Goal: Transaction & Acquisition: Purchase product/service

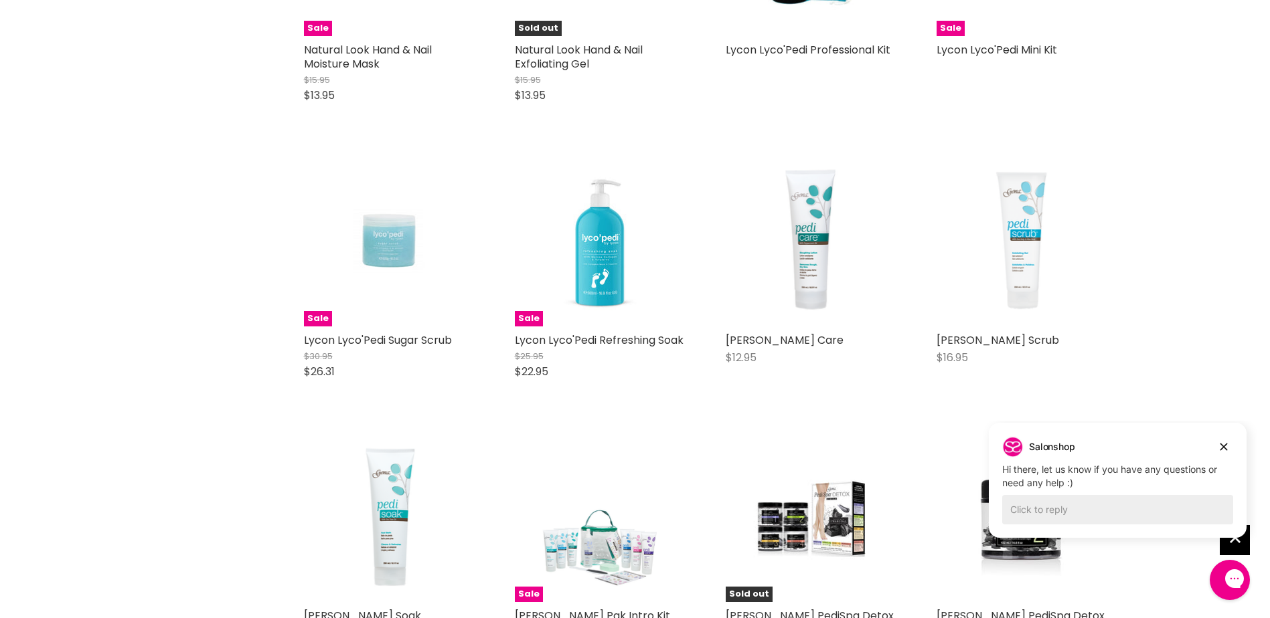
scroll to position [1071, 0]
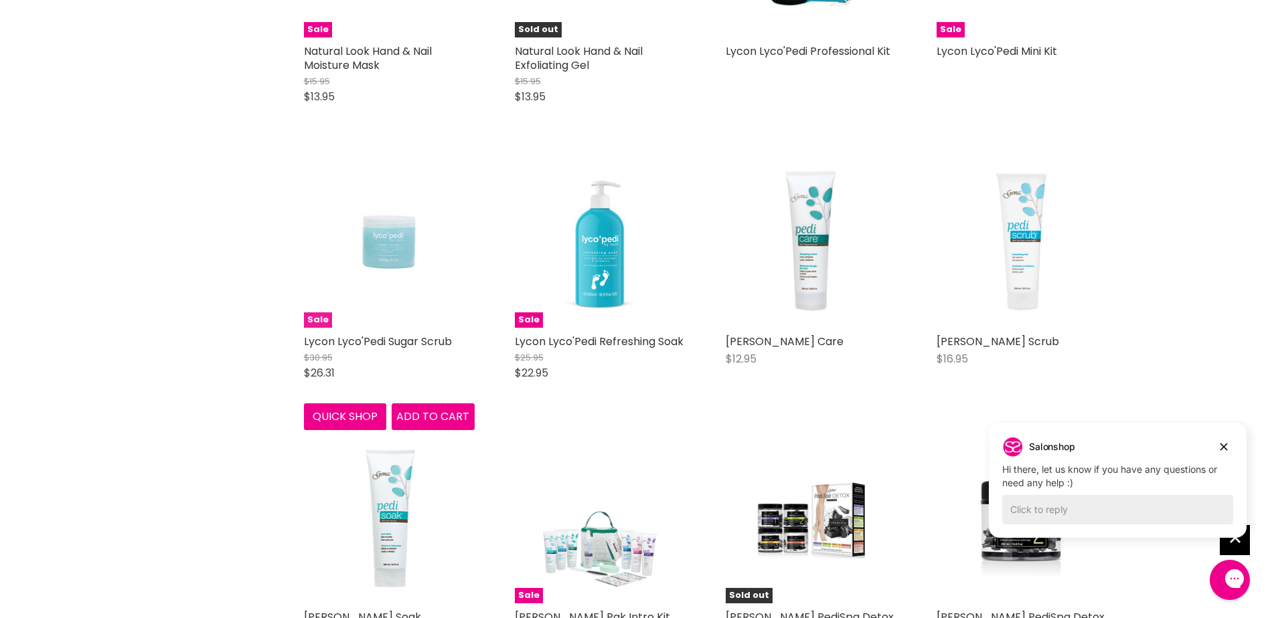
click at [402, 250] on img "Main content" at bounding box center [388, 242] width 113 height 171
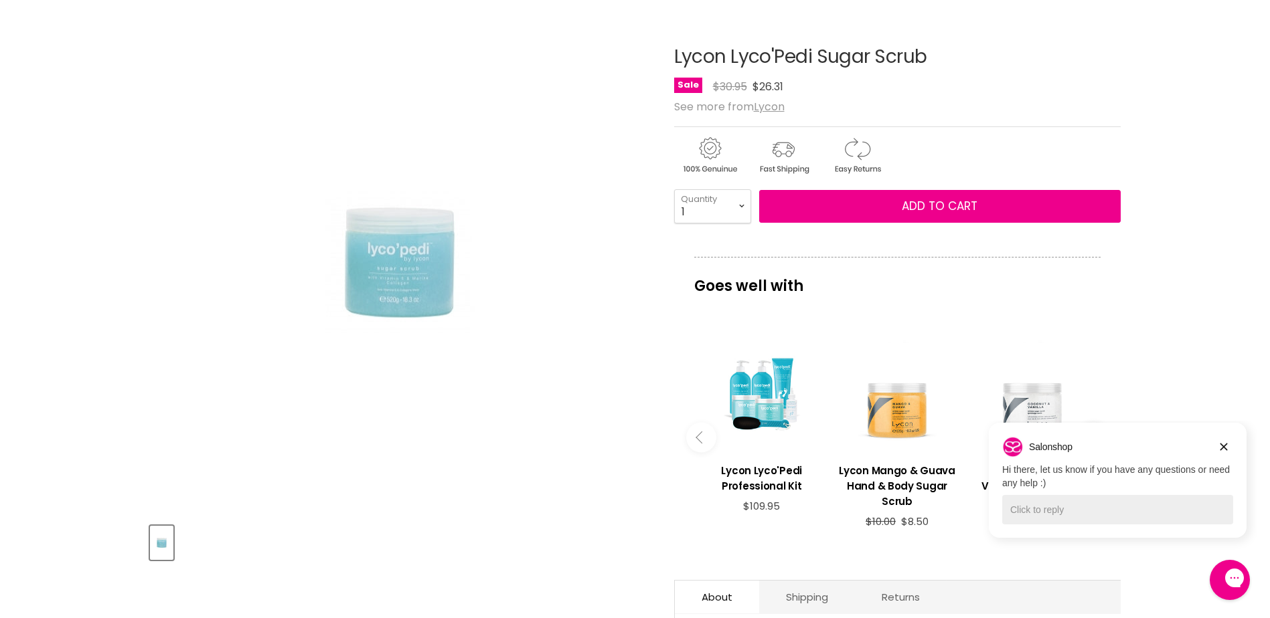
scroll to position [402, 0]
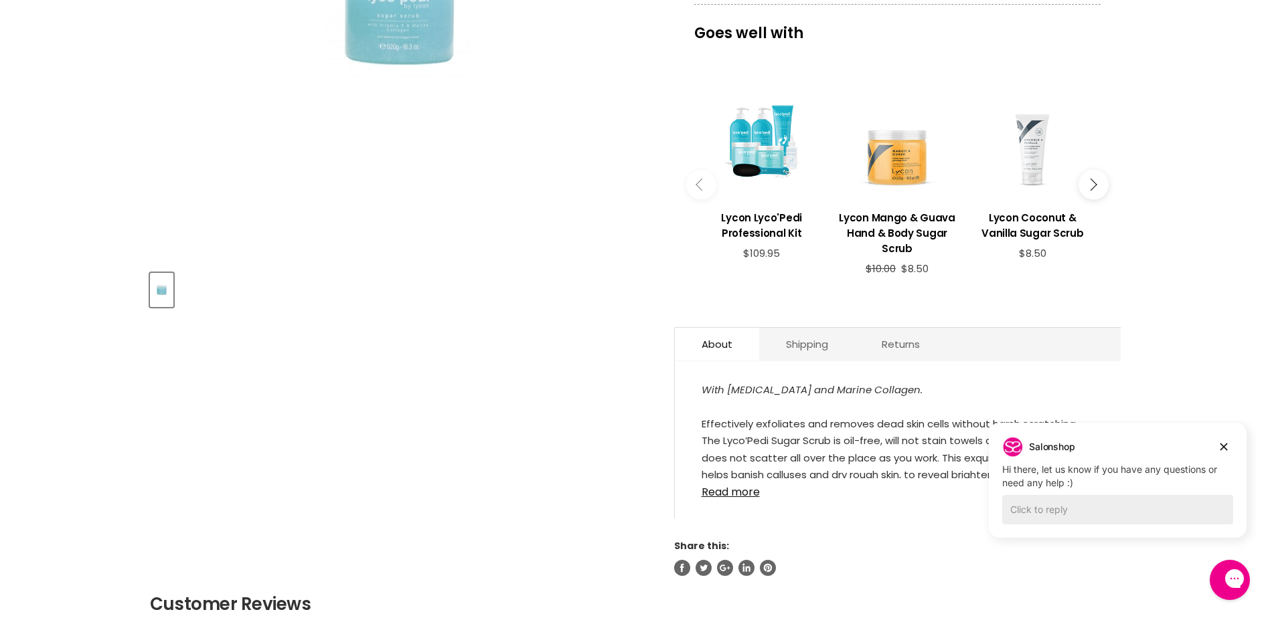
click at [1039, 179] on div "Main content" at bounding box center [1032, 139] width 122 height 122
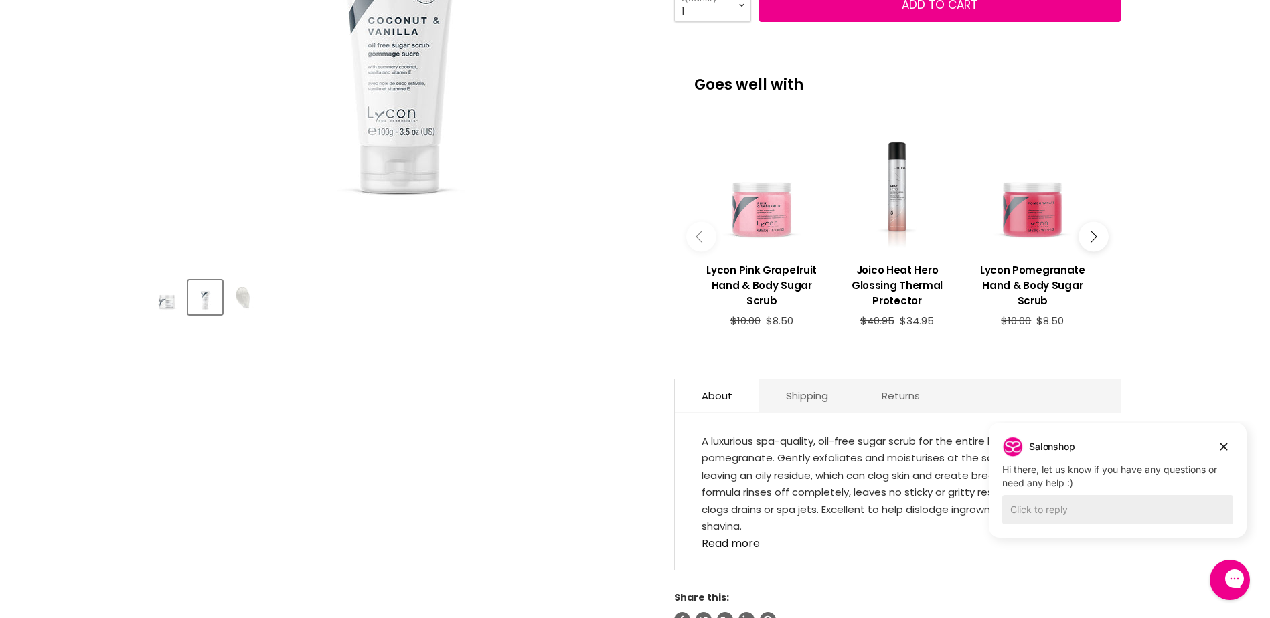
scroll to position [402, 0]
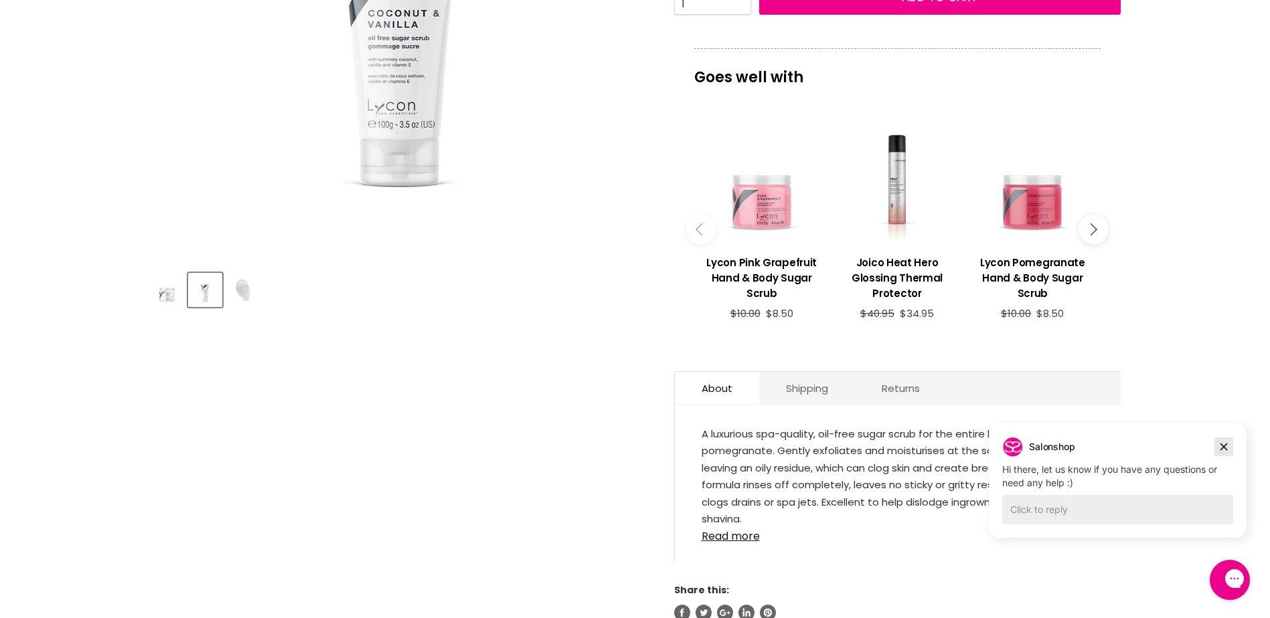
click at [1221, 447] on icon "Dismiss campaign" at bounding box center [1223, 447] width 13 height 16
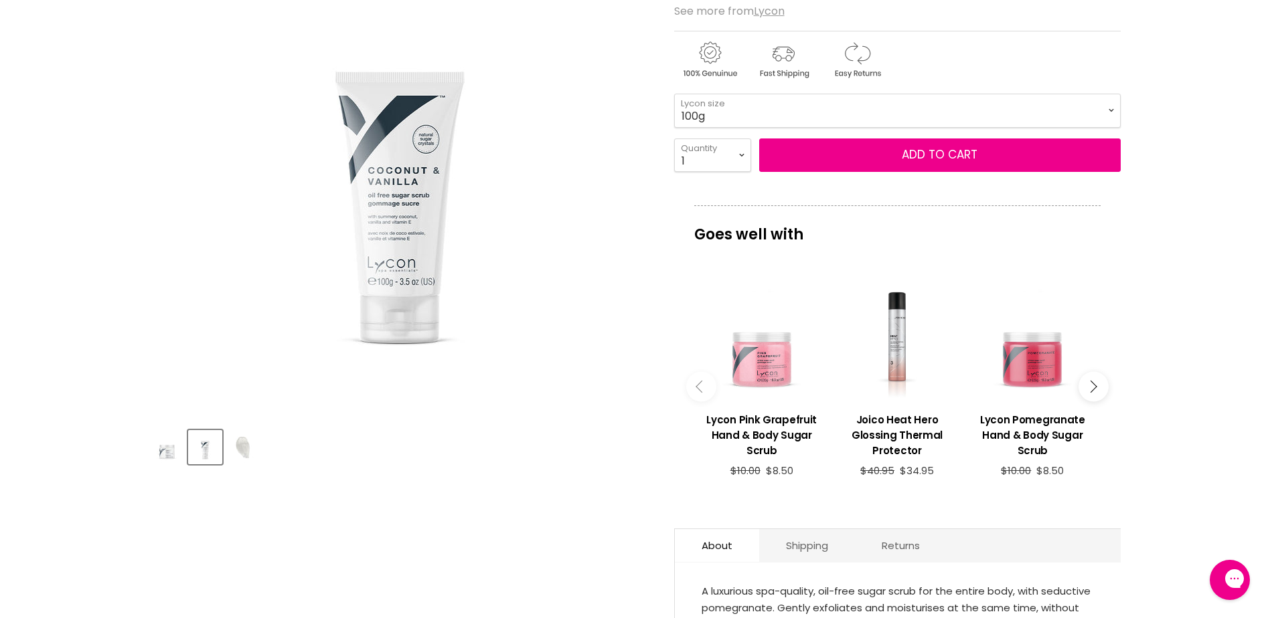
scroll to position [134, 0]
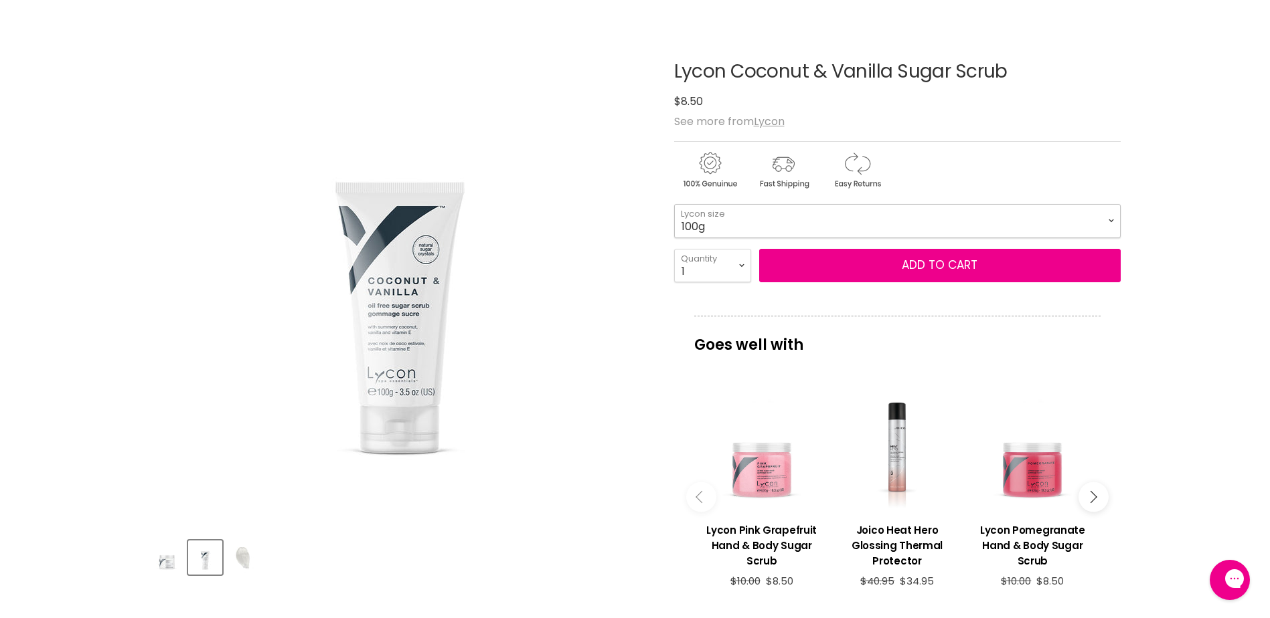
click at [1112, 221] on select "100g 520g" at bounding box center [897, 220] width 446 height 33
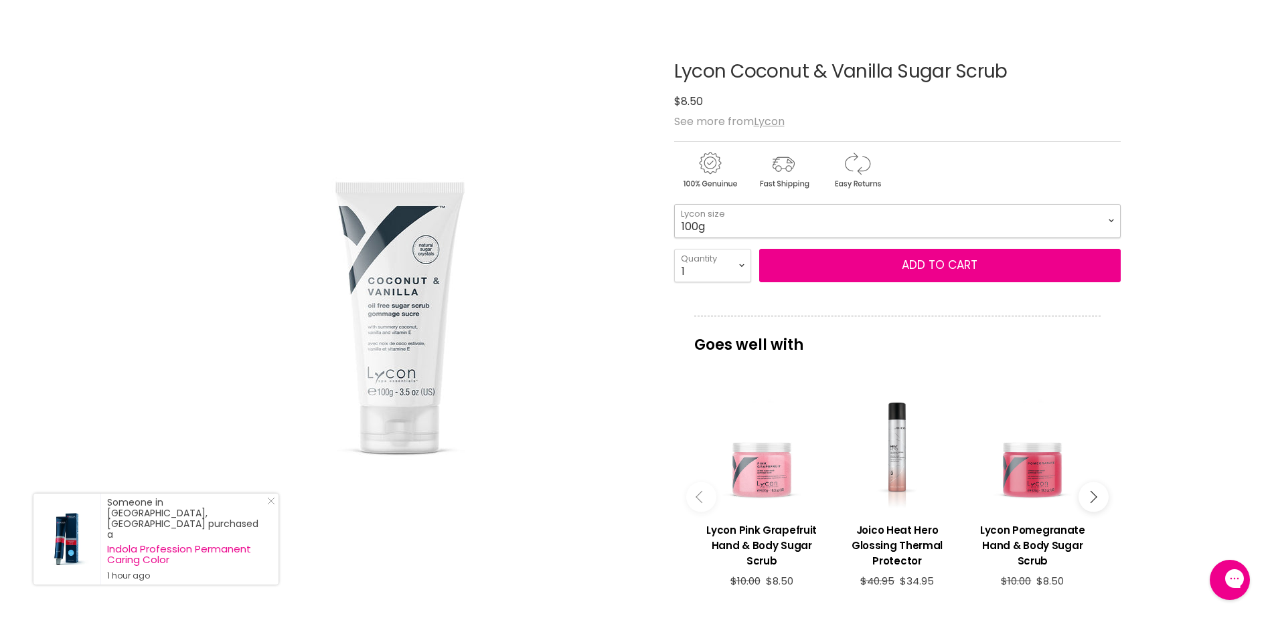
click at [674, 204] on select "100g 520g" at bounding box center [897, 220] width 446 height 33
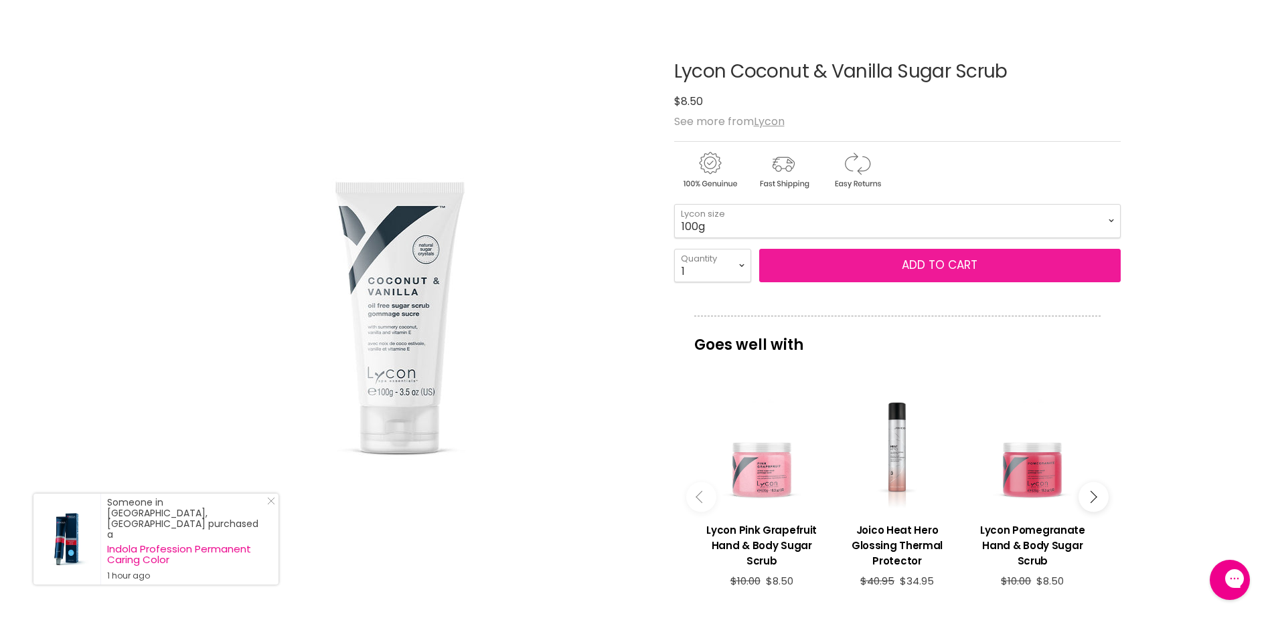
drag, startPoint x: 861, startPoint y: 261, endPoint x: 884, endPoint y: 251, distance: 24.9
click at [861, 262] on button "Add to cart" at bounding box center [939, 265] width 361 height 33
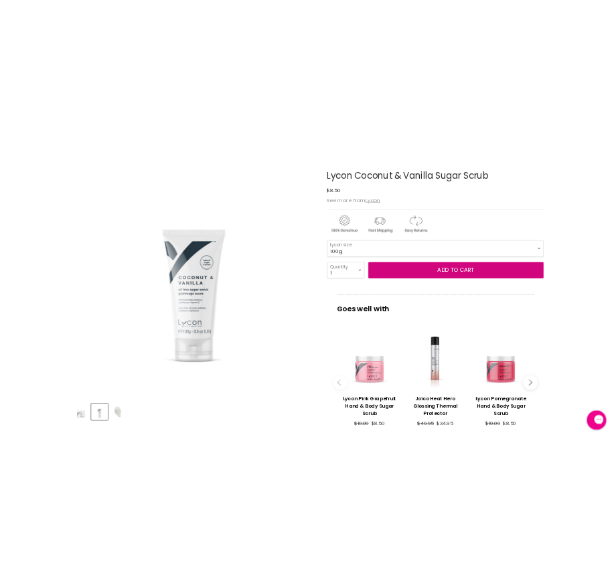
scroll to position [0, 0]
